Goal: Transaction & Acquisition: Purchase product/service

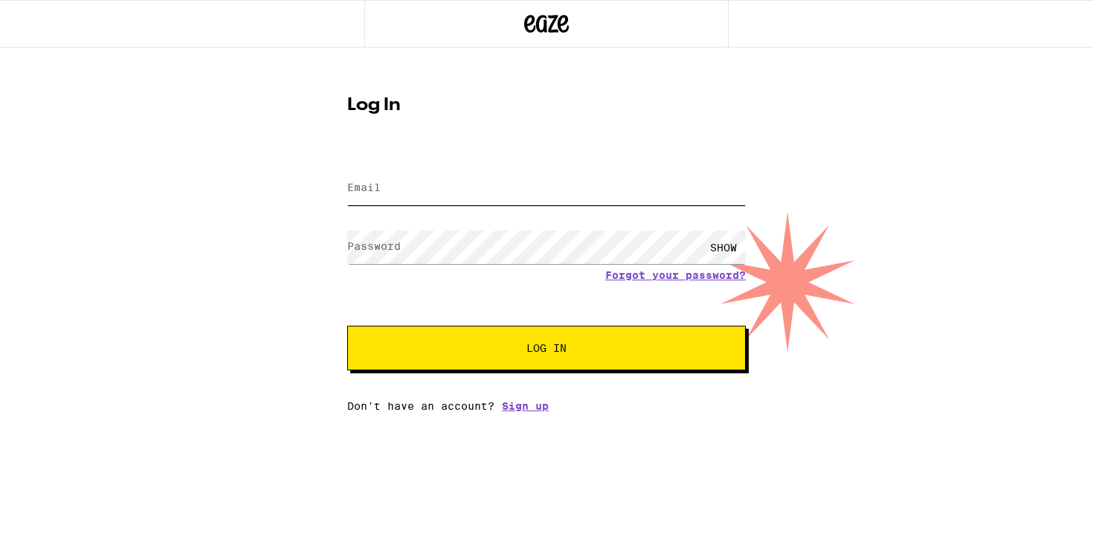
click at [555, 196] on input "Email" at bounding box center [546, 188] width 398 height 33
type input "[EMAIL_ADDRESS][DOMAIN_NAME]"
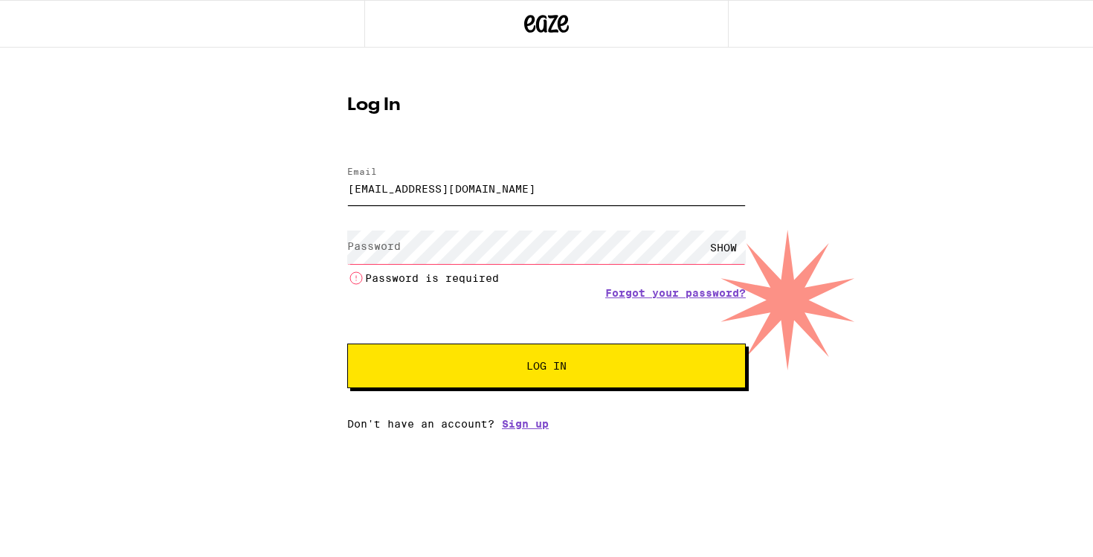
click at [532, 173] on input "[EMAIL_ADDRESS][DOMAIN_NAME]" at bounding box center [546, 188] width 398 height 33
click at [518, 193] on input "[EMAIL_ADDRESS][DOMAIN_NAME]" at bounding box center [546, 188] width 398 height 33
drag, startPoint x: 518, startPoint y: 193, endPoint x: 346, endPoint y: 190, distance: 172.5
click at [346, 190] on div "Log In Email Email [EMAIL_ADDRESS][DOMAIN_NAME] Password Password SHOW Password…" at bounding box center [546, 257] width 428 height 345
type input "[EMAIL_ADDRESS][DOMAIN_NAME]"
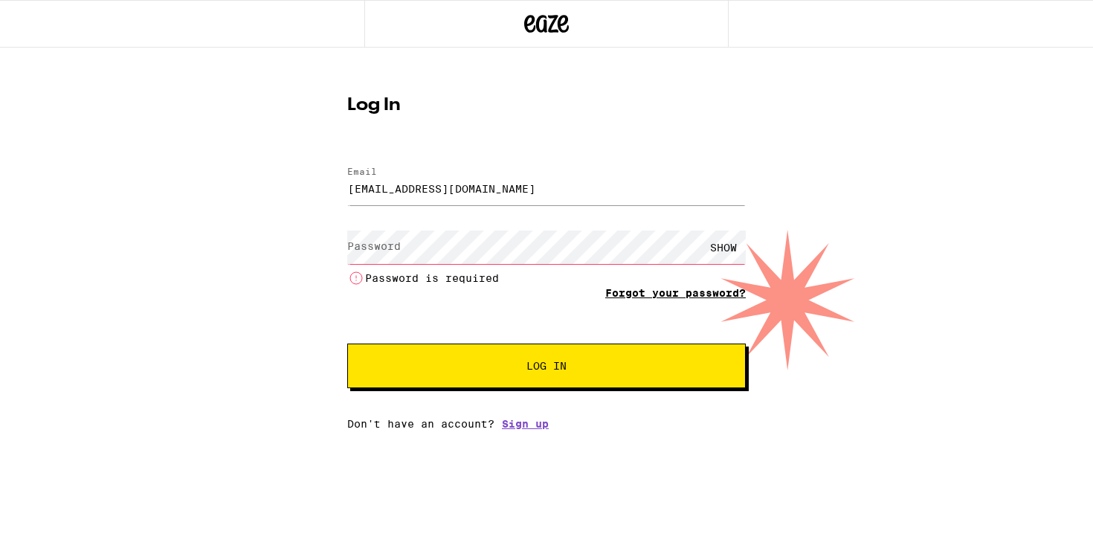
click at [640, 295] on link "Forgot your password?" at bounding box center [675, 293] width 141 height 12
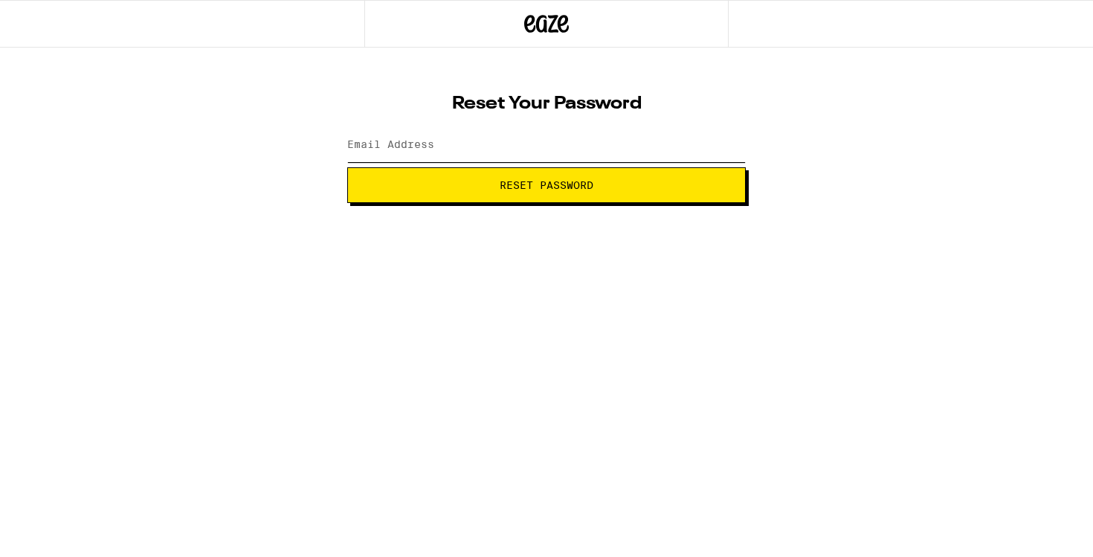
click at [584, 147] on input "Email Address" at bounding box center [546, 145] width 398 height 33
type input "[EMAIL_ADDRESS][DOMAIN_NAME]"
click at [532, 184] on span "Reset Password" at bounding box center [547, 185] width 94 height 10
click at [382, 153] on input "Email Address" at bounding box center [546, 145] width 398 height 33
type input "[EMAIL_ADDRESS][DOMAIN_NAME]"
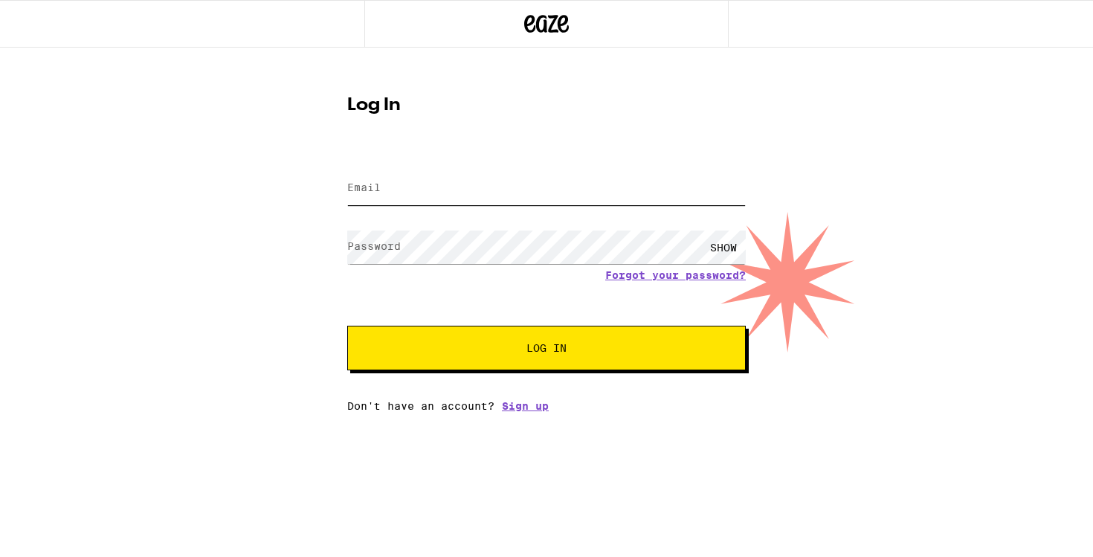
click at [468, 197] on input "Email" at bounding box center [546, 188] width 398 height 33
click at [491, 181] on input "Email" at bounding box center [546, 188] width 398 height 33
type input "[EMAIL_ADDRESS][DOMAIN_NAME]"
click at [723, 245] on div "SHOW" at bounding box center [723, 246] width 45 height 33
click at [561, 348] on span "Log In" at bounding box center [546, 348] width 40 height 10
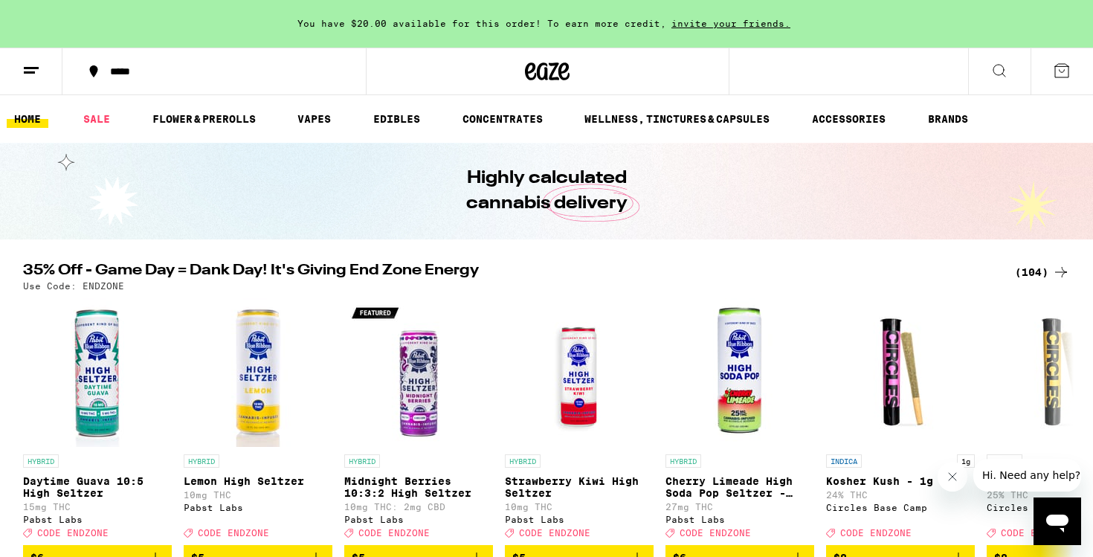
click at [595, 22] on span "You have $20.00 available for this order! To earn more credit," at bounding box center [481, 24] width 369 height 10
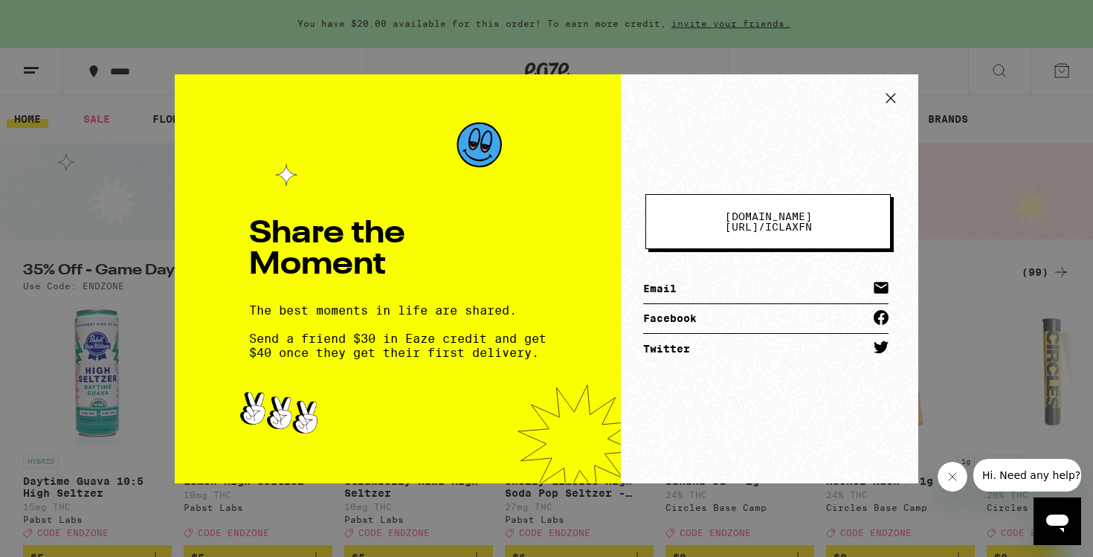
click at [884, 95] on icon at bounding box center [890, 98] width 22 height 22
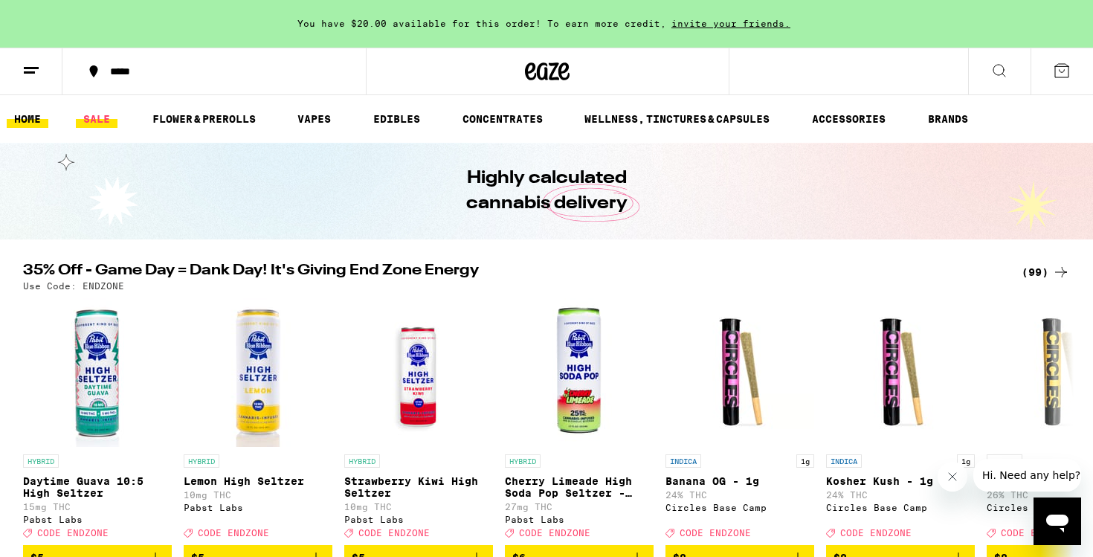
click at [98, 114] on link "SALE" at bounding box center [97, 119] width 42 height 18
click at [121, 77] on div "*****" at bounding box center [223, 71] width 241 height 10
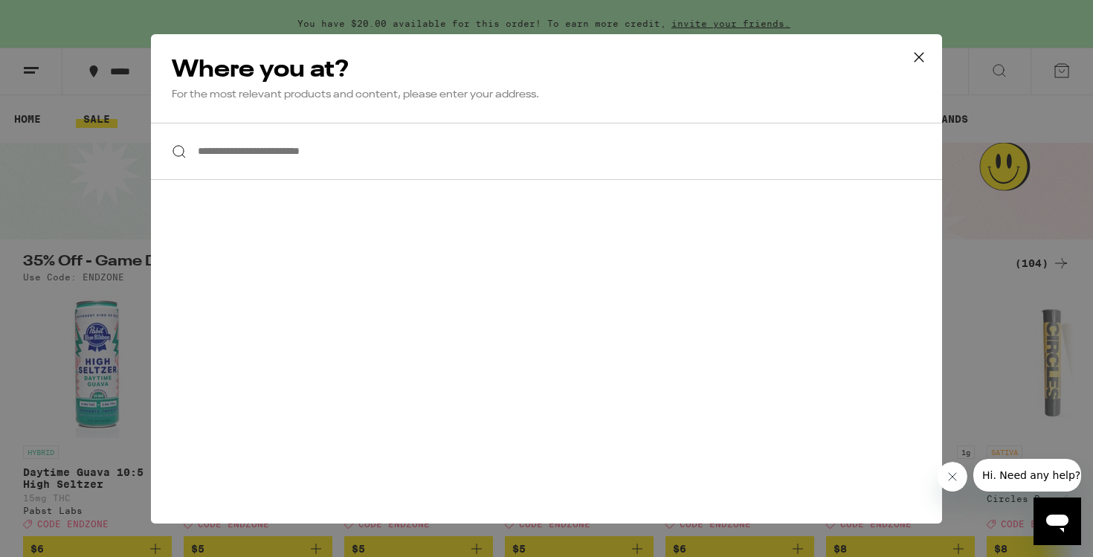
click at [283, 148] on input "**********" at bounding box center [546, 151] width 791 height 57
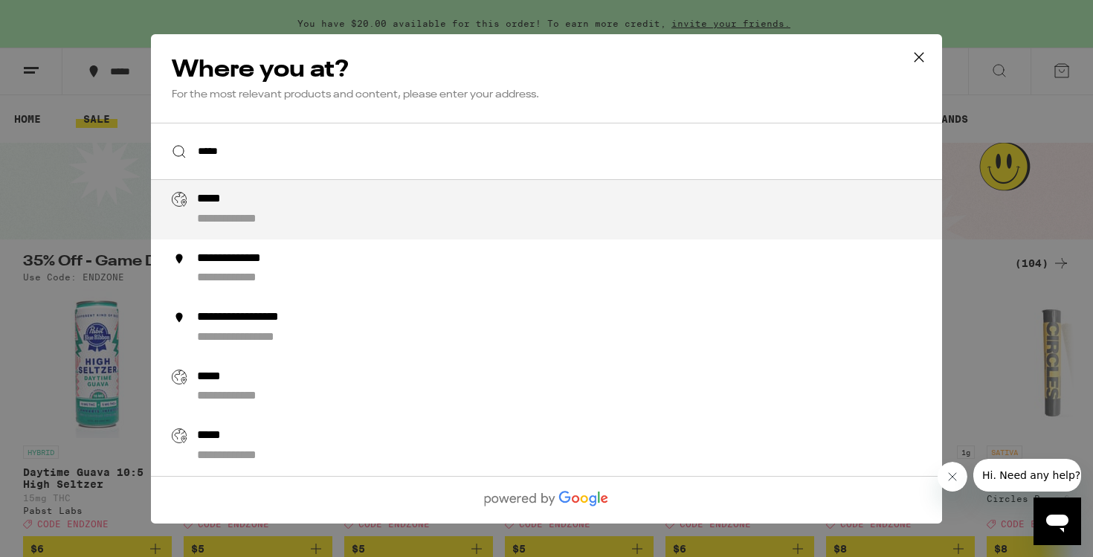
click at [270, 205] on div "**********" at bounding box center [576, 210] width 758 height 36
type input "**********"
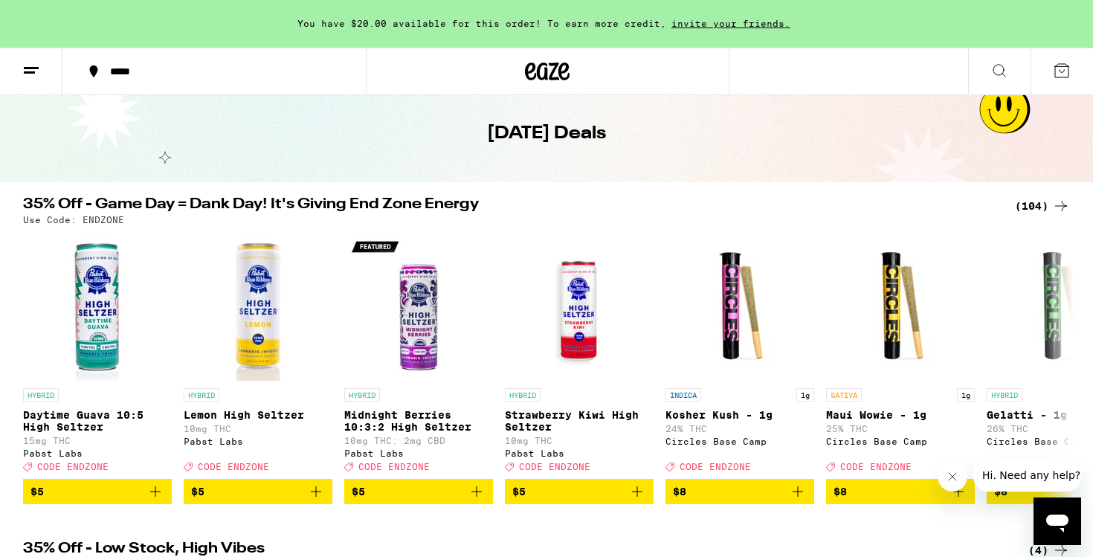
scroll to position [85, 0]
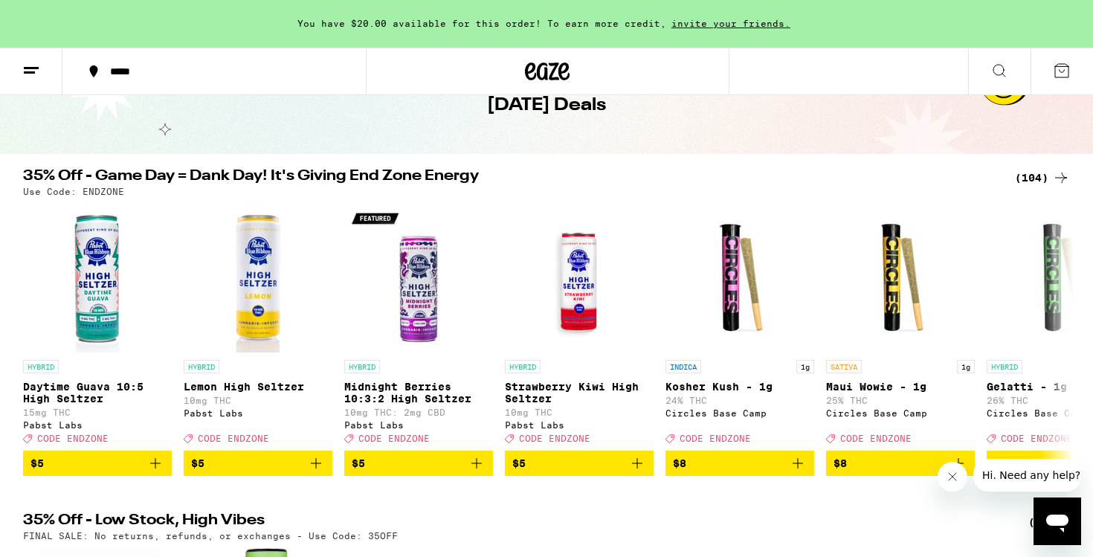
click at [1044, 179] on div "(104)" at bounding box center [1042, 178] width 55 height 18
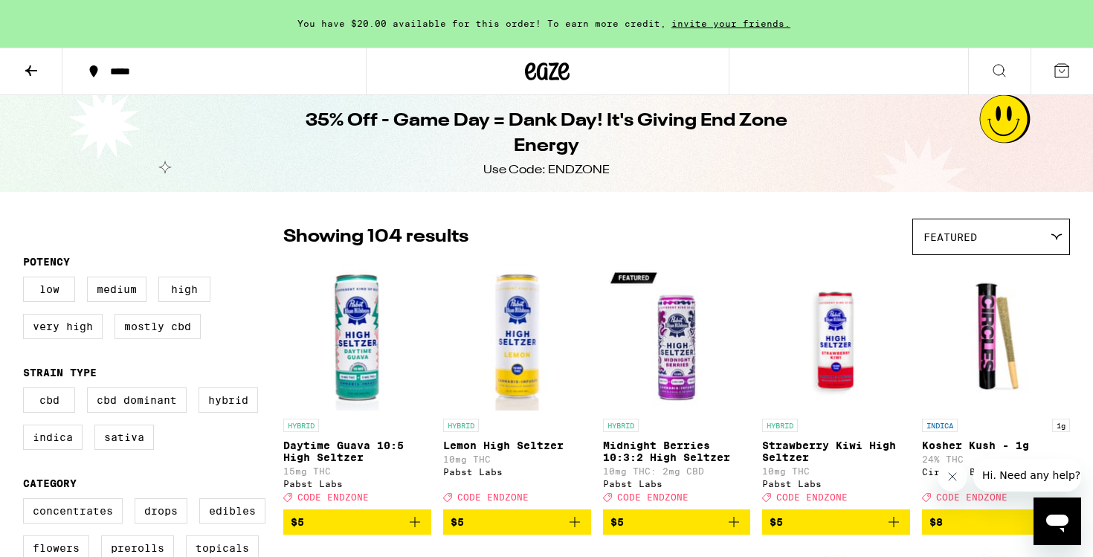
click at [1050, 62] on button at bounding box center [1061, 71] width 62 height 46
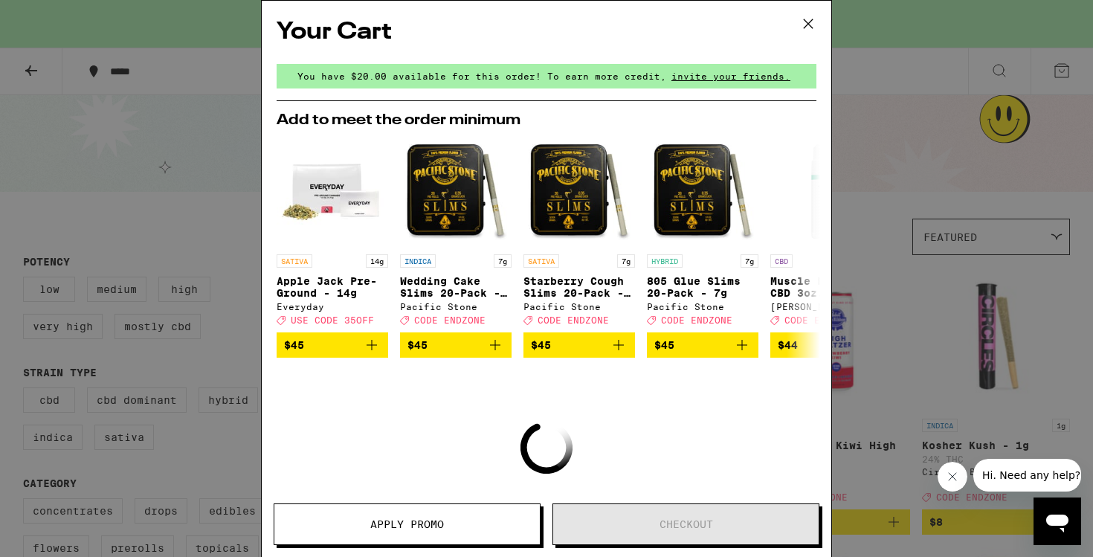
click at [502, 120] on h2 "Add to meet the order minimum" at bounding box center [547, 120] width 540 height 15
click at [808, 252] on icon at bounding box center [807, 247] width 12 height 10
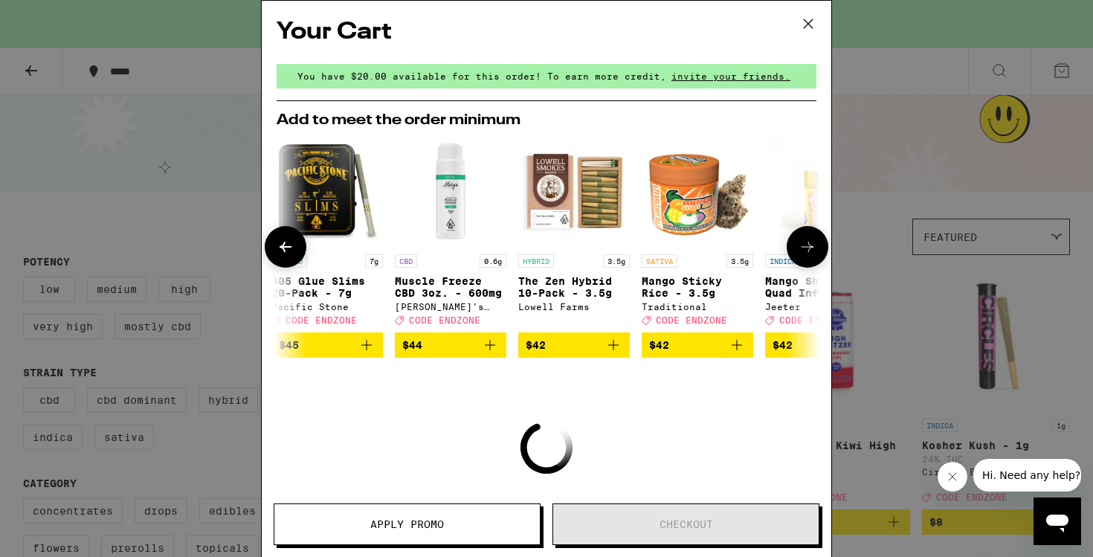
scroll to position [0, 378]
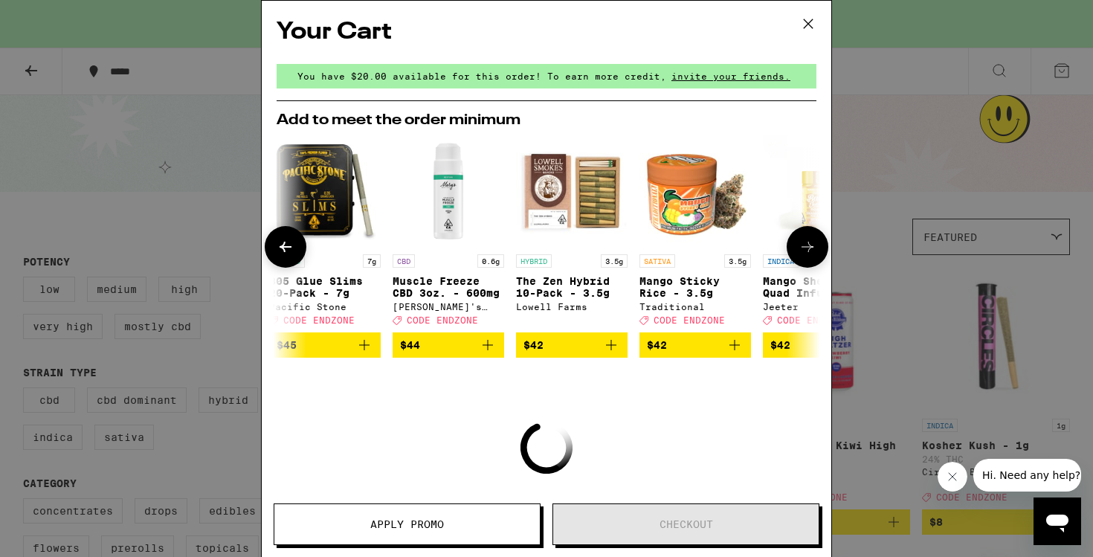
click at [808, 252] on icon at bounding box center [807, 247] width 12 height 10
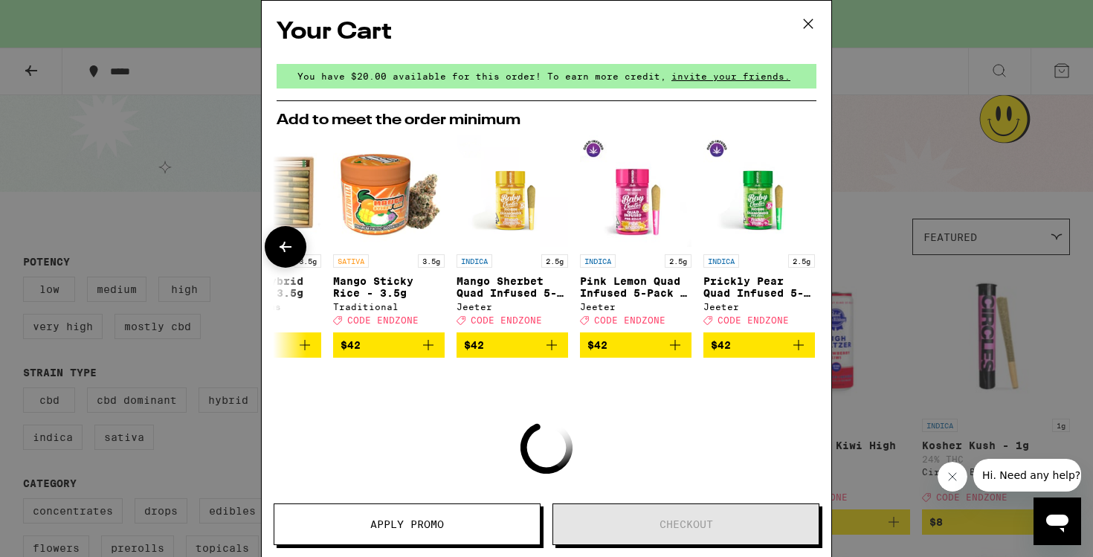
scroll to position [0, 694]
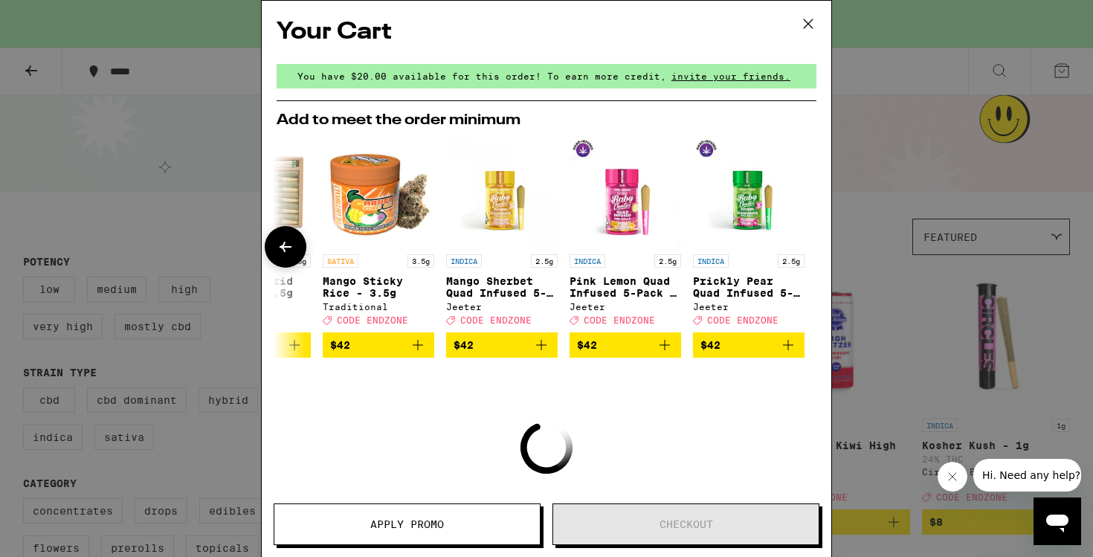
click at [291, 255] on icon at bounding box center [286, 247] width 18 height 18
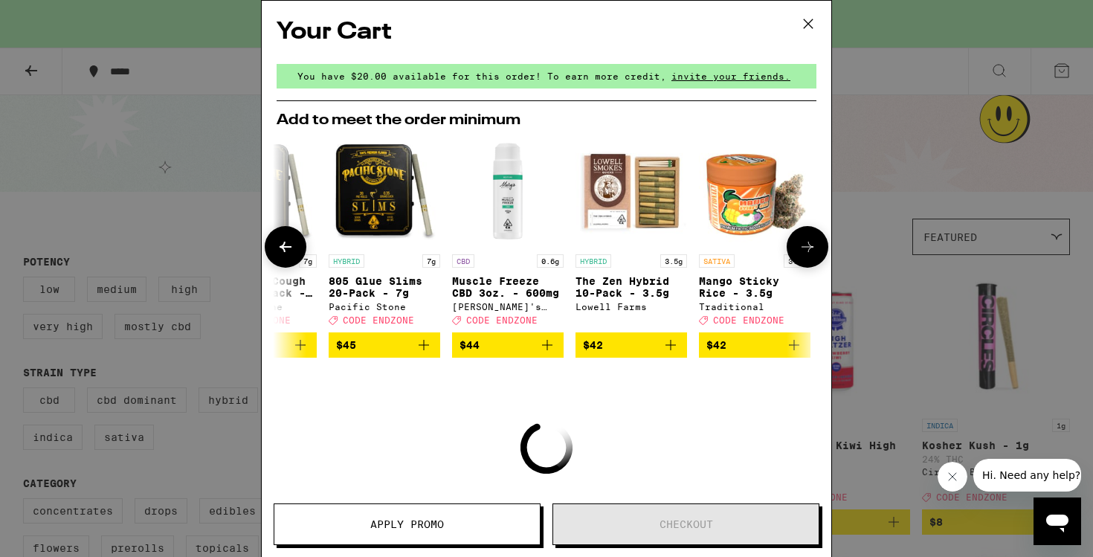
scroll to position [0, 317]
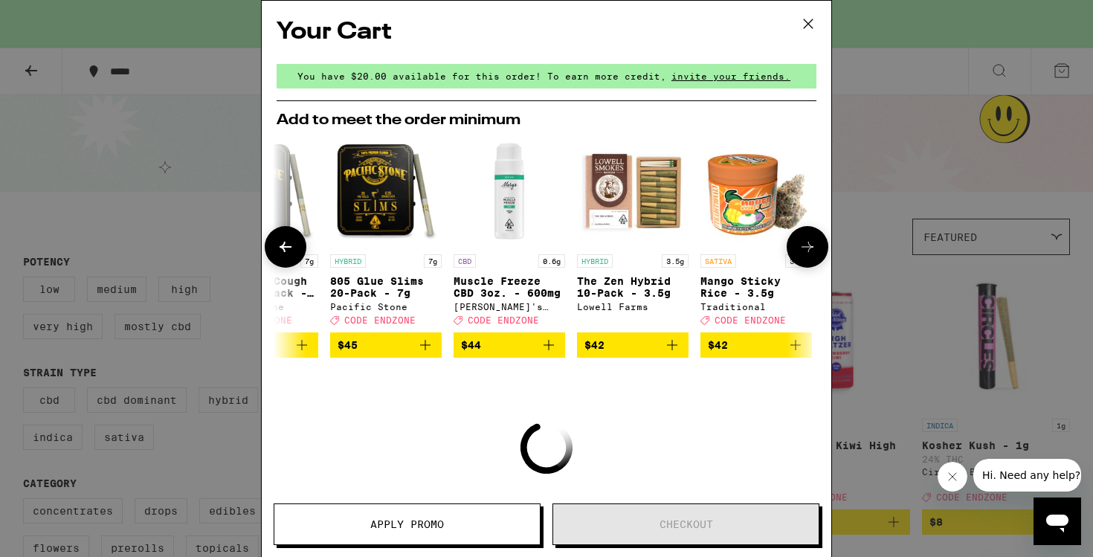
click at [813, 241] on icon at bounding box center [807, 247] width 18 height 18
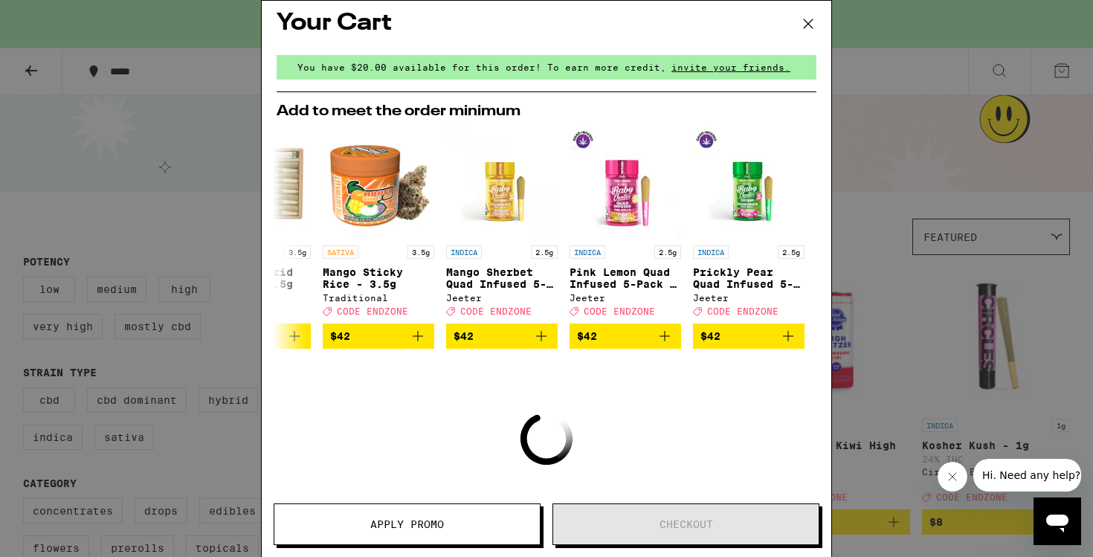
scroll to position [0, 0]
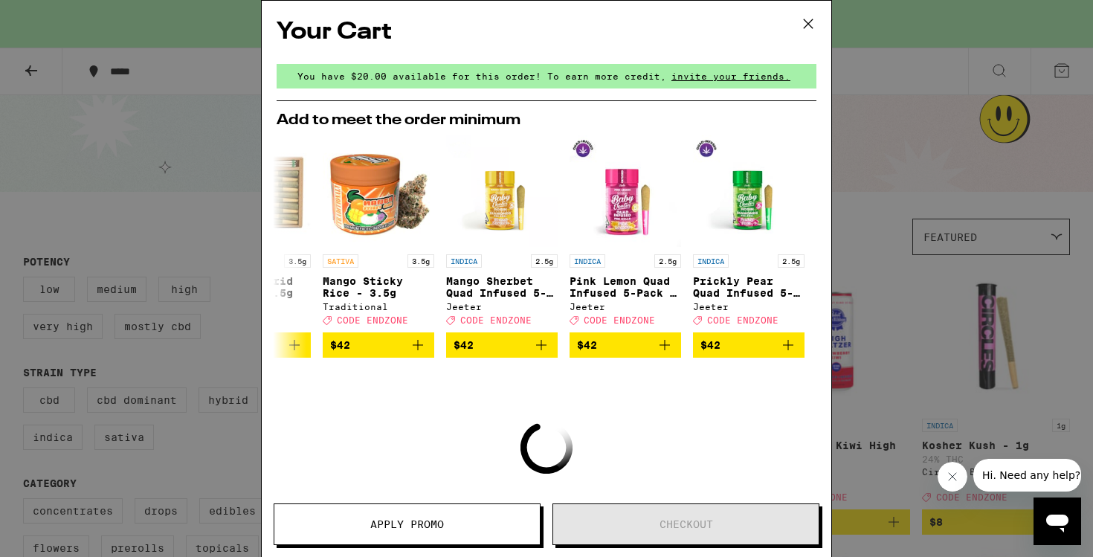
click at [799, 18] on icon at bounding box center [808, 24] width 22 height 22
